Goal: Task Accomplishment & Management: Manage account settings

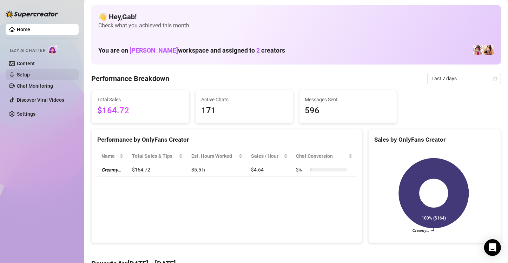
click at [30, 74] on link "Setup" at bounding box center [23, 75] width 13 height 6
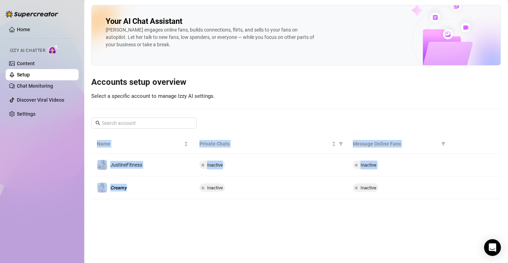
drag, startPoint x: 158, startPoint y: 185, endPoint x: 171, endPoint y: 214, distance: 32.1
click at [171, 214] on main "Your AI Chat Assistant [PERSON_NAME] engages online fans, builds connections, f…" at bounding box center [296, 131] width 424 height 263
click at [171, 211] on main "Your AI Chat Assistant [PERSON_NAME] engages online fans, builds connections, f…" at bounding box center [296, 131] width 424 height 263
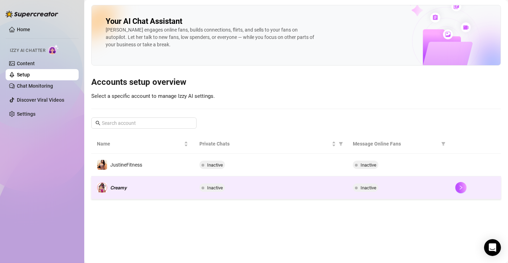
click at [168, 192] on td "𝘾𝙧𝙚𝙖𝙢𝙮" at bounding box center [142, 188] width 103 height 23
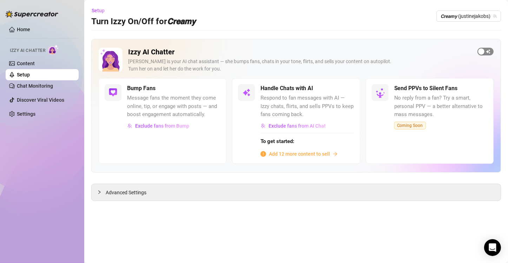
click at [486, 50] on span "button" at bounding box center [485, 52] width 16 height 8
